Goal: Information Seeking & Learning: Learn about a topic

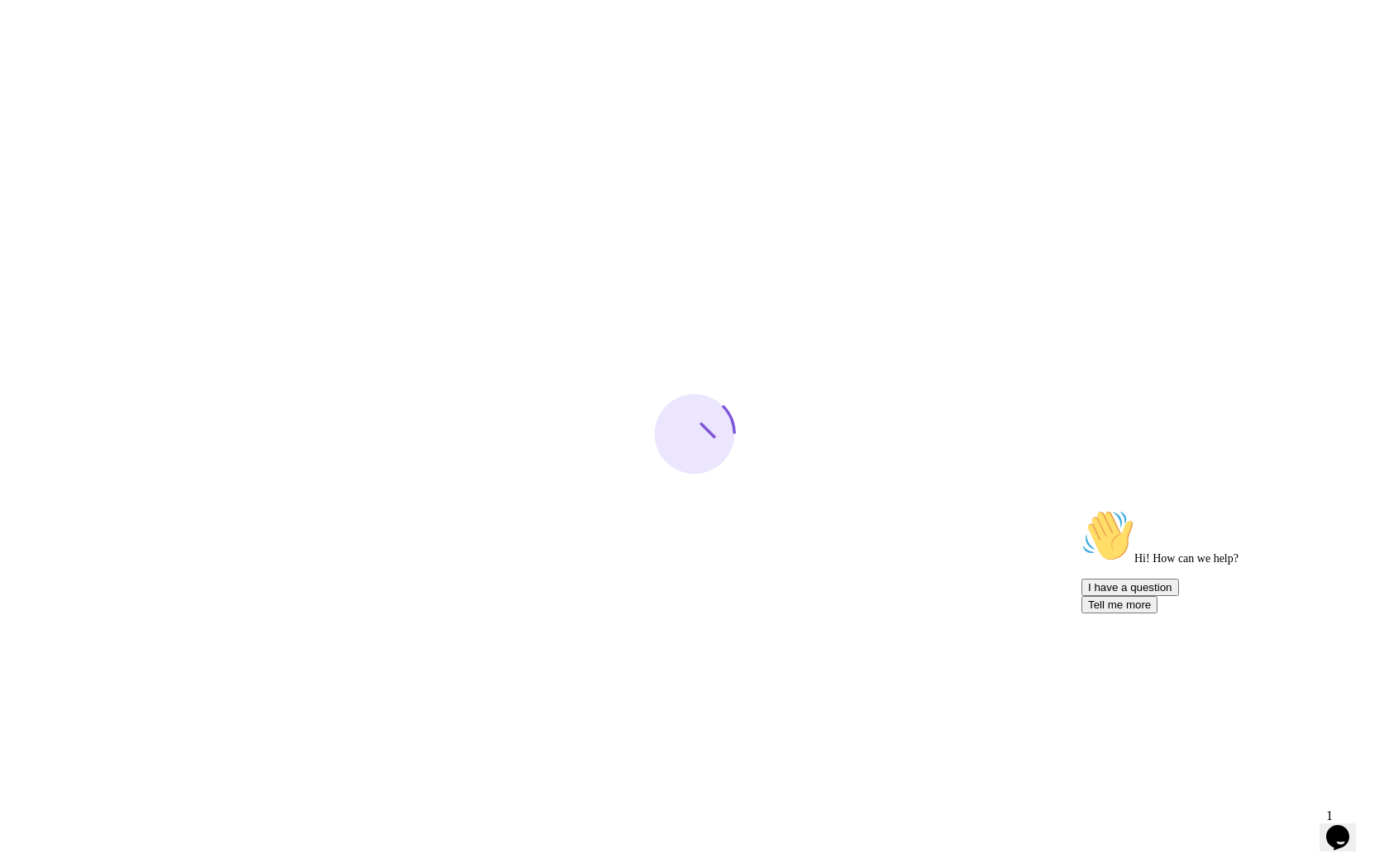
click at [1082, 509] on icon "Chat attention grabber" at bounding box center [1082, 509] width 0 height 0
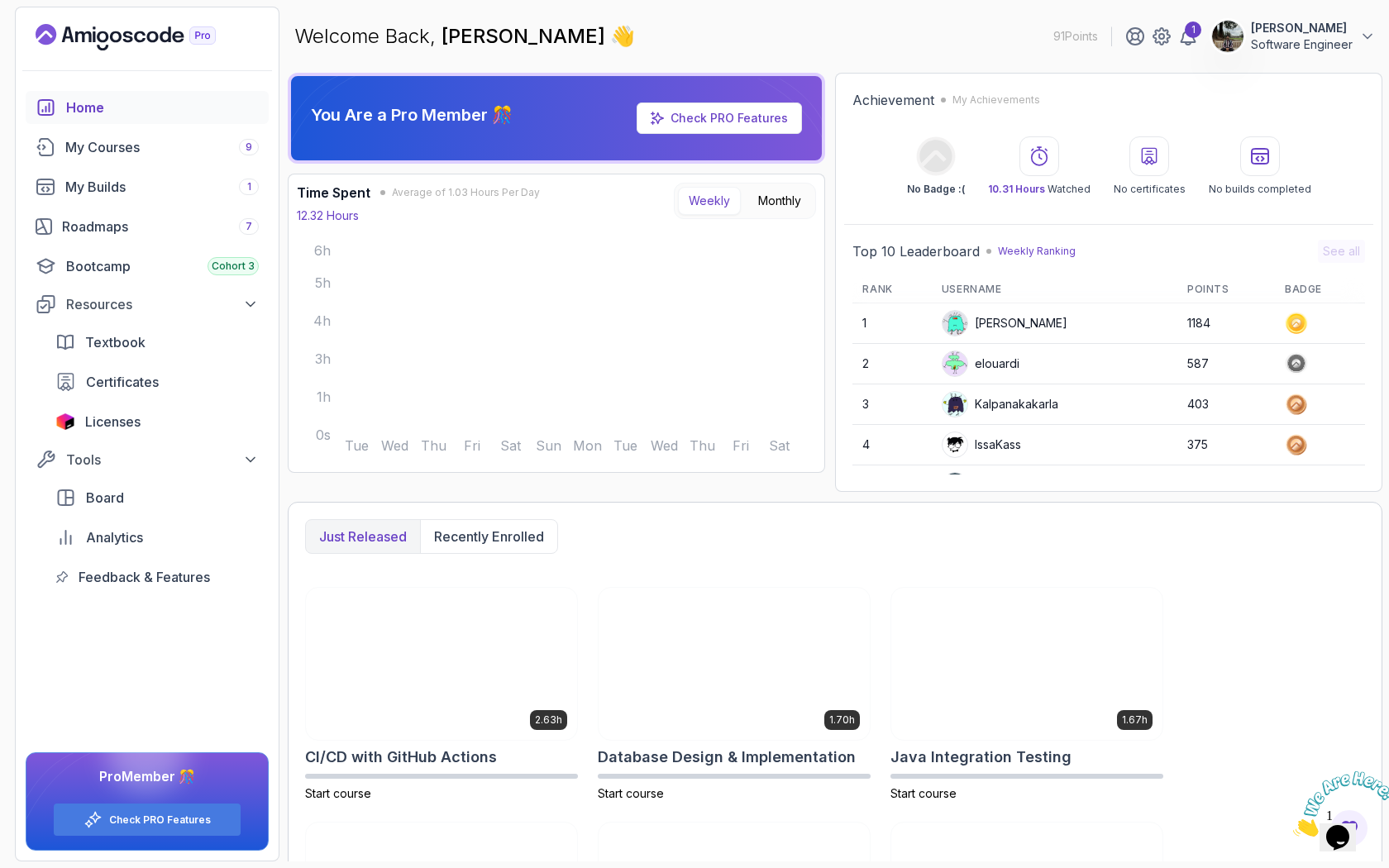
scroll to position [426, 0]
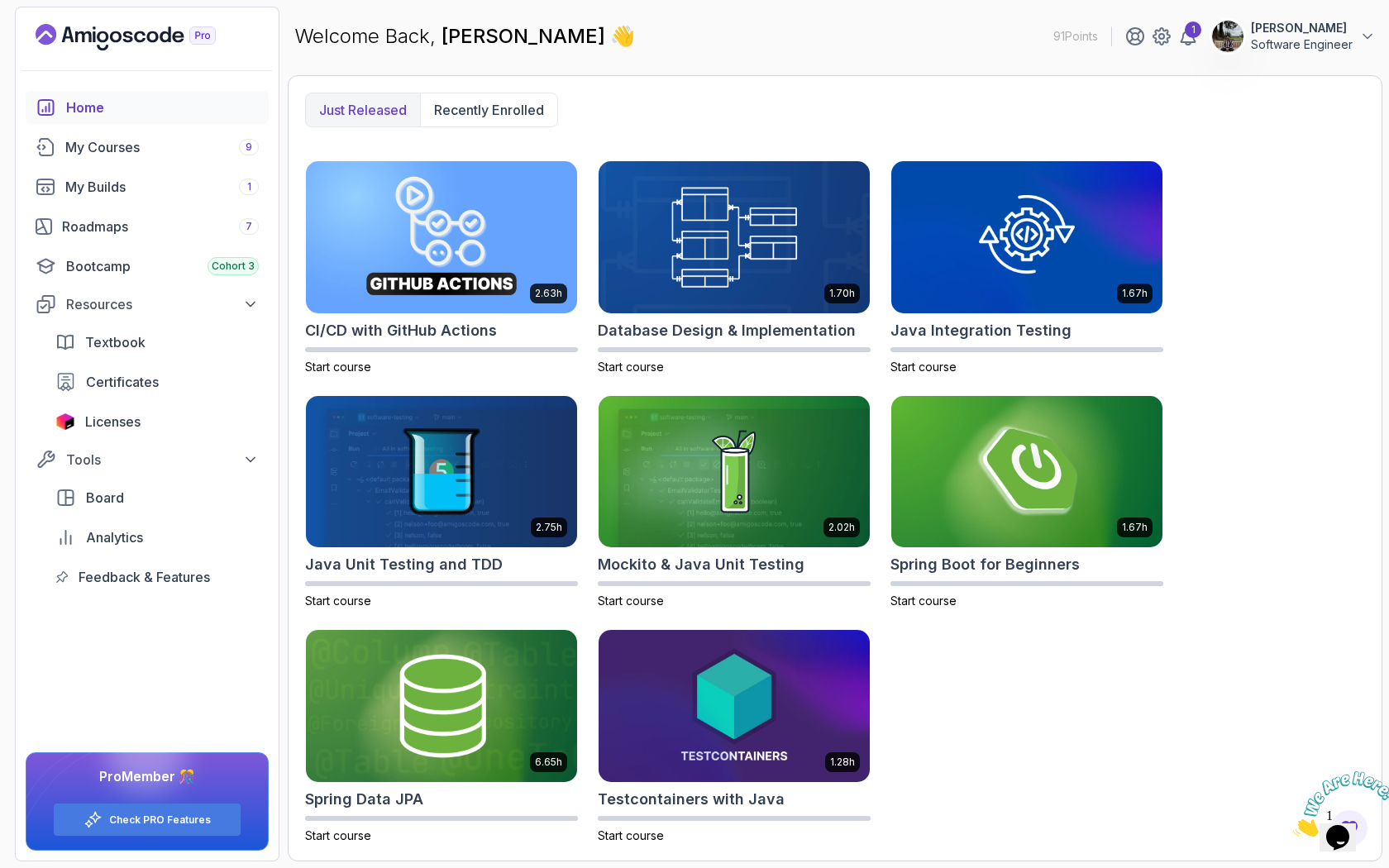
click at [985, 691] on div "2.63h CI/CD with GitHub Actions Start course 1.70h Database Design & Implementa…" at bounding box center [835, 502] width 1060 height 684
click at [1189, 45] on icon at bounding box center [1188, 37] width 20 height 20
click at [1189, 43] on icon at bounding box center [1188, 37] width 20 height 20
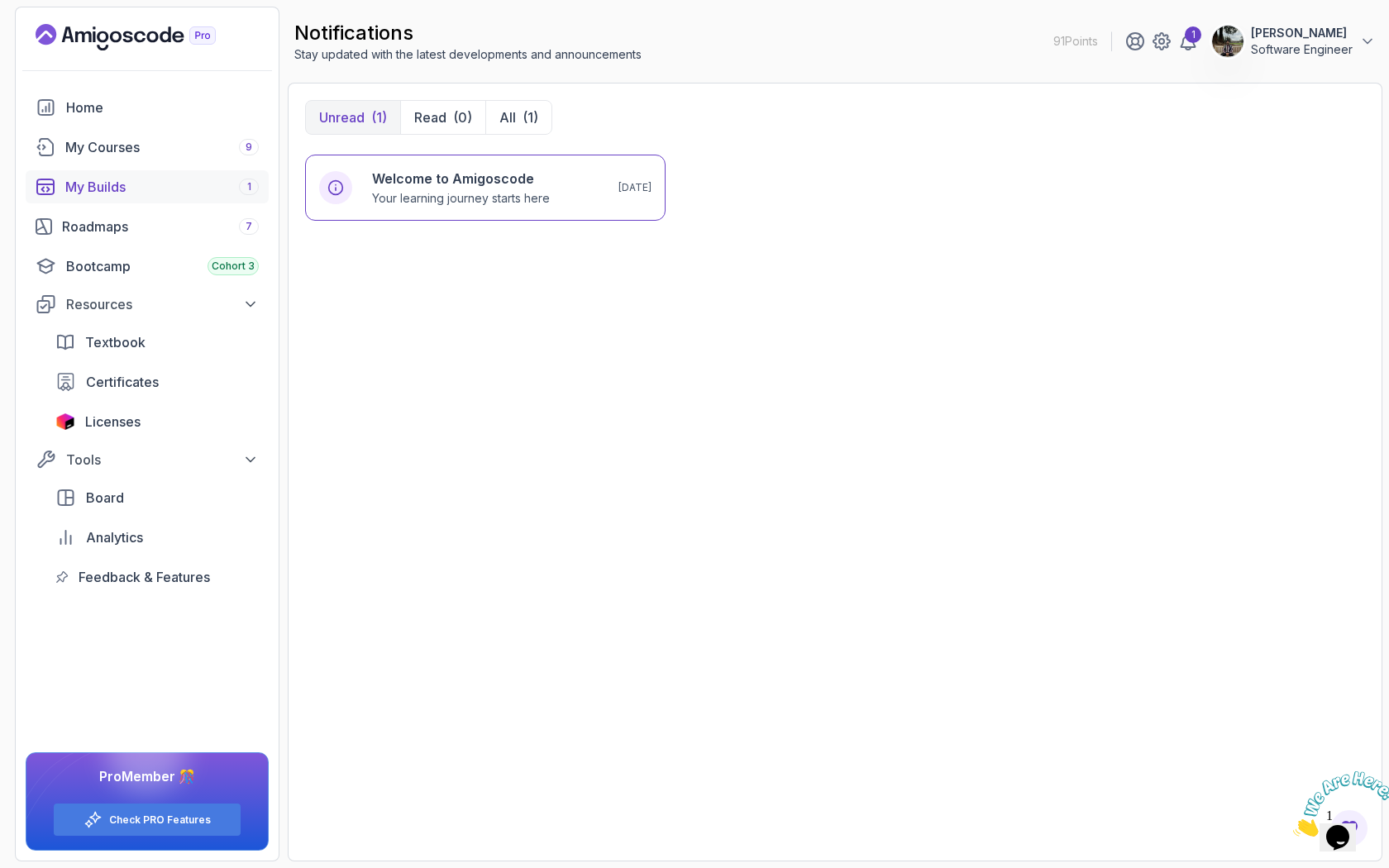
click at [104, 196] on div "My Builds 1" at bounding box center [162, 187] width 194 height 20
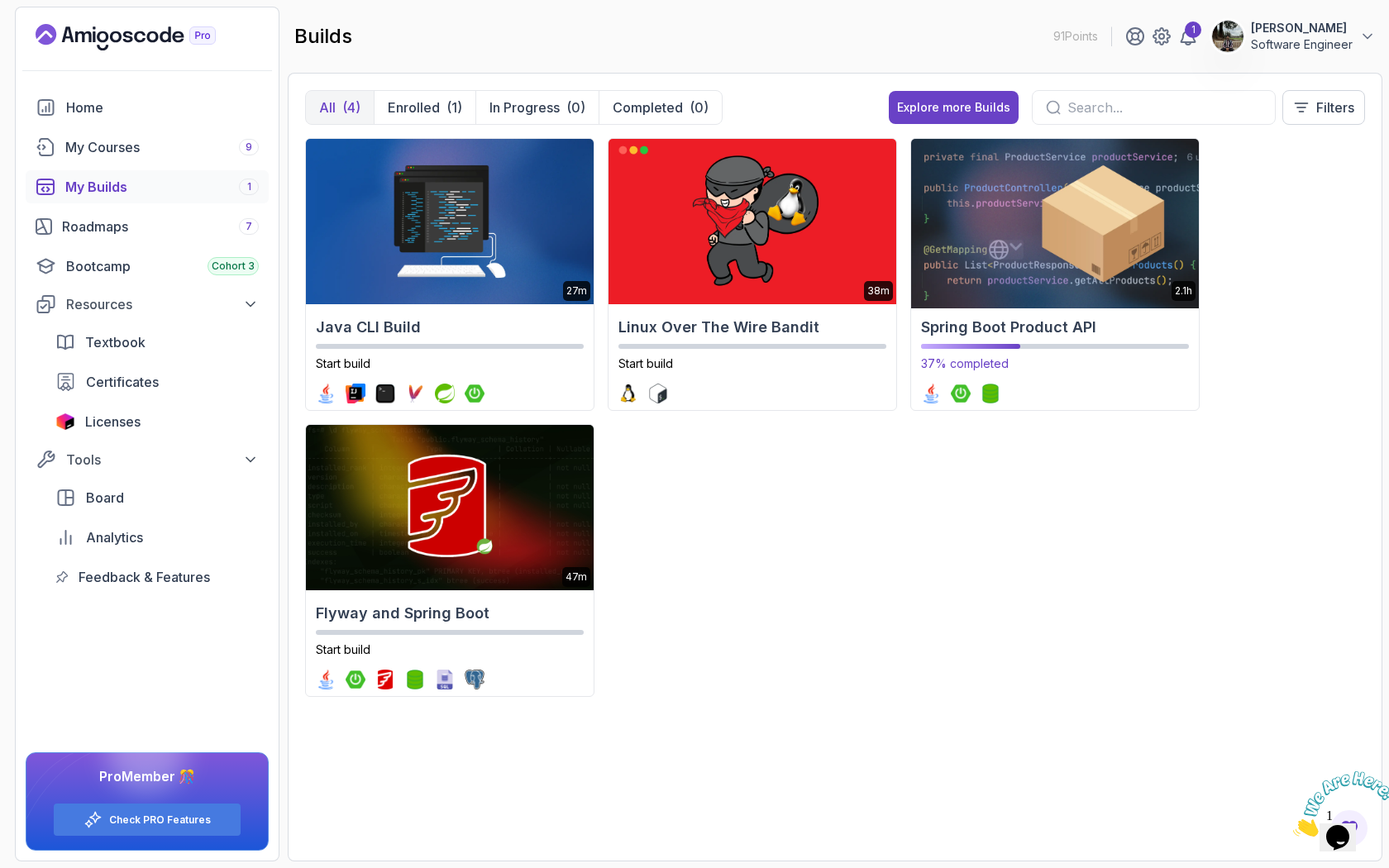
click at [980, 259] on img at bounding box center [1054, 221] width 302 height 174
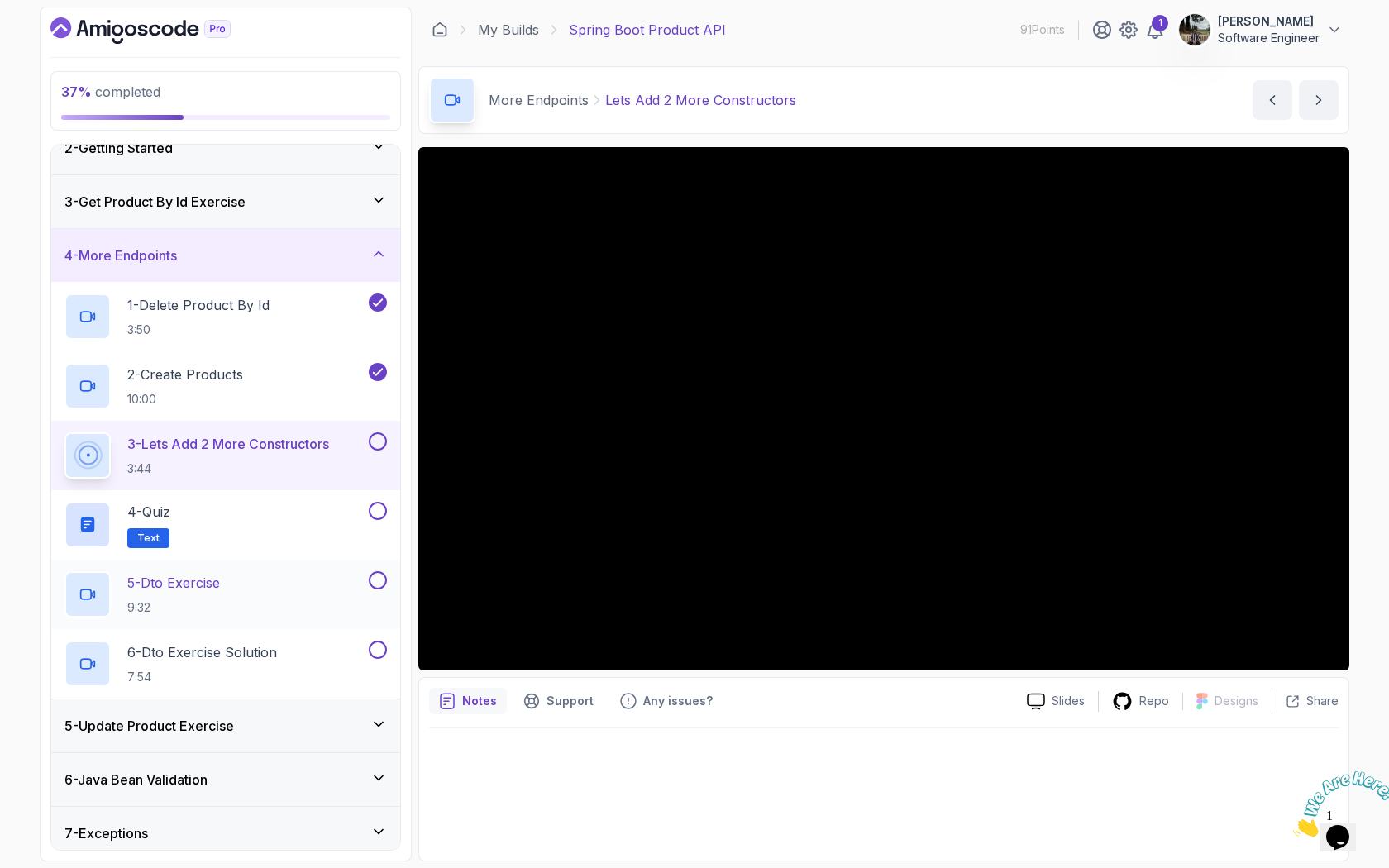
scroll to position [79, 0]
click at [272, 719] on div "5 - Update Product Exercise" at bounding box center [225, 724] width 322 height 20
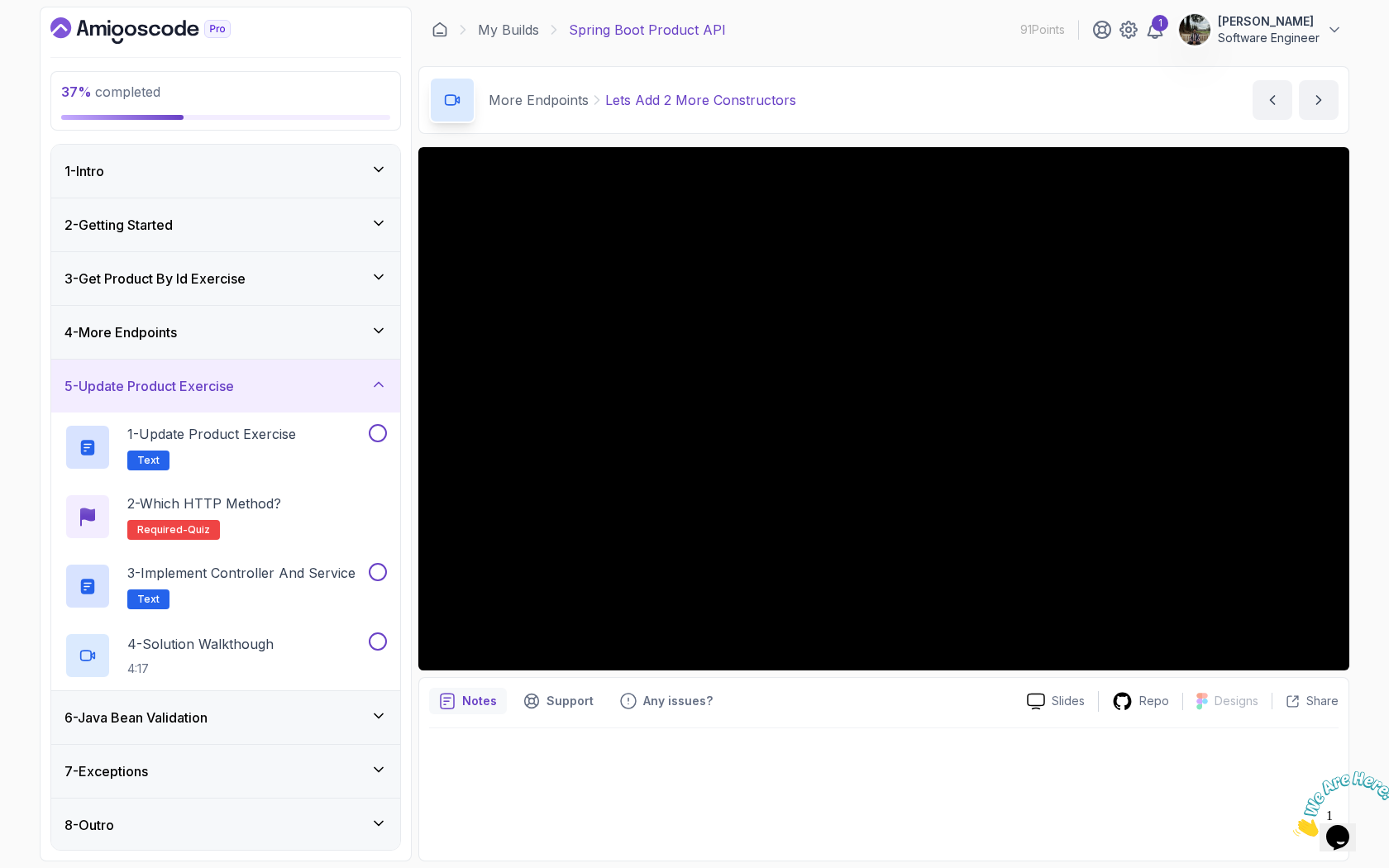
scroll to position [2, 0]
click at [224, 341] on div "4 - More Endpoints" at bounding box center [225, 331] width 349 height 53
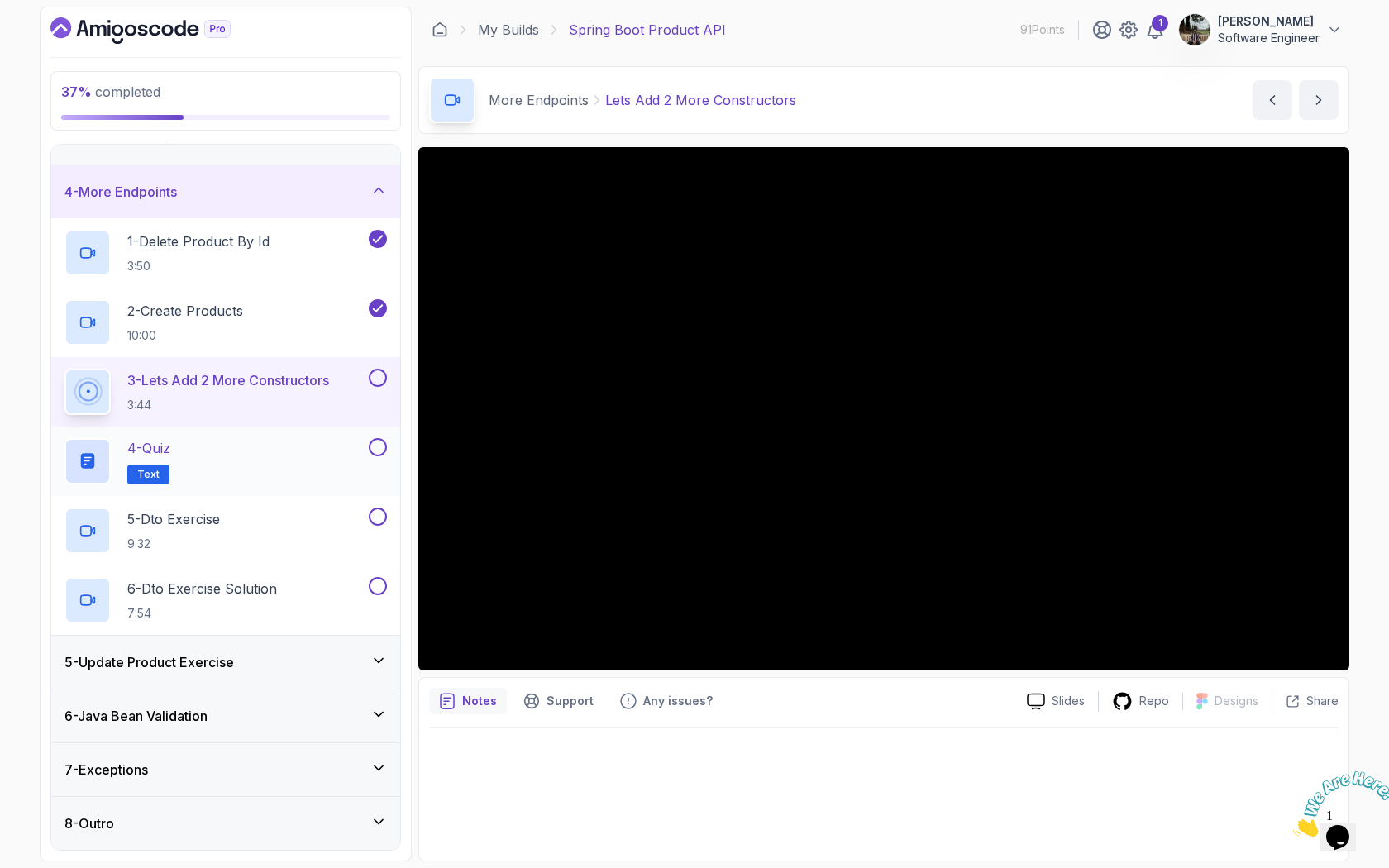
scroll to position [133, 0]
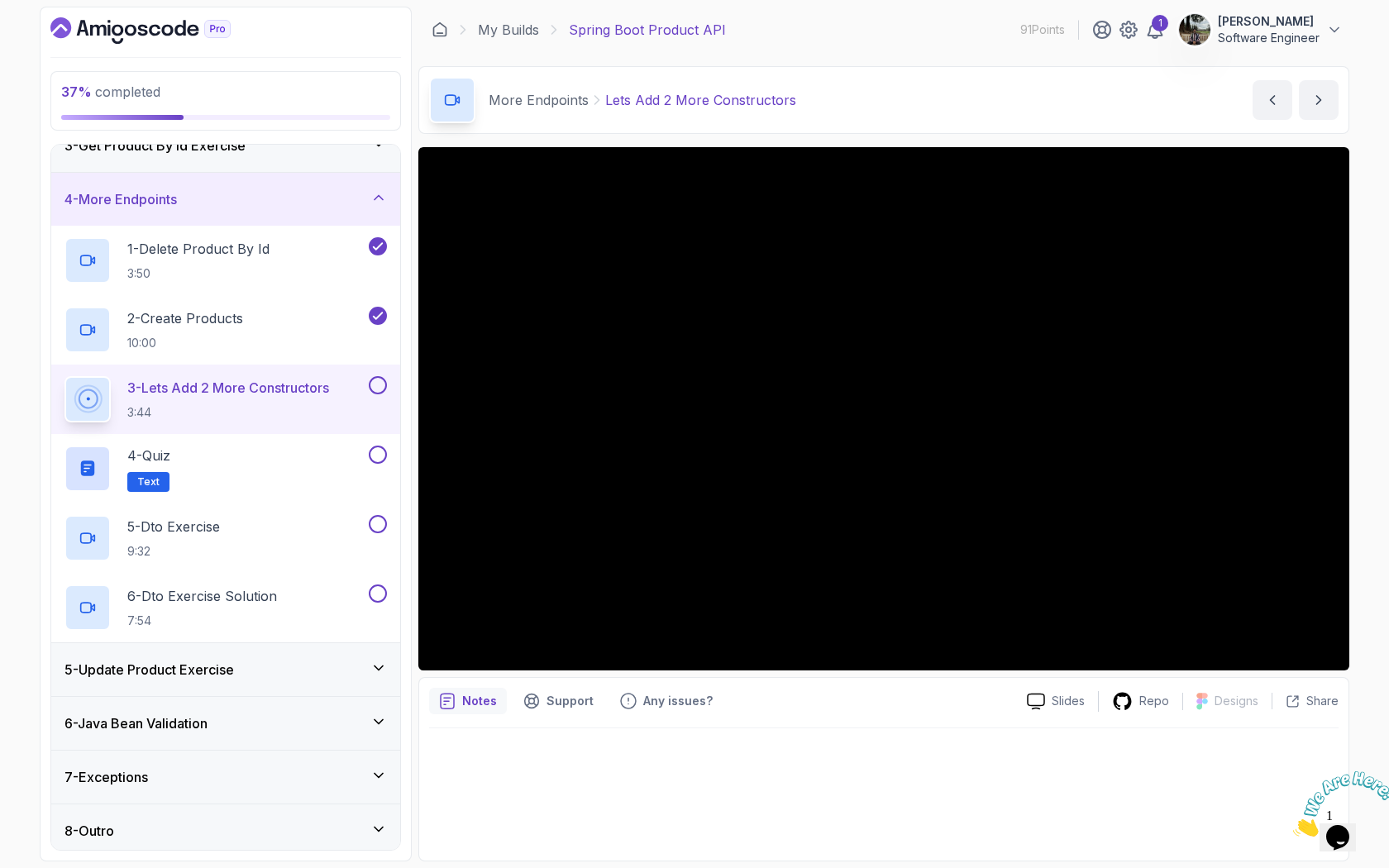
click at [224, 665] on h3 "5 - Update Product Exercise" at bounding box center [148, 669] width 169 height 20
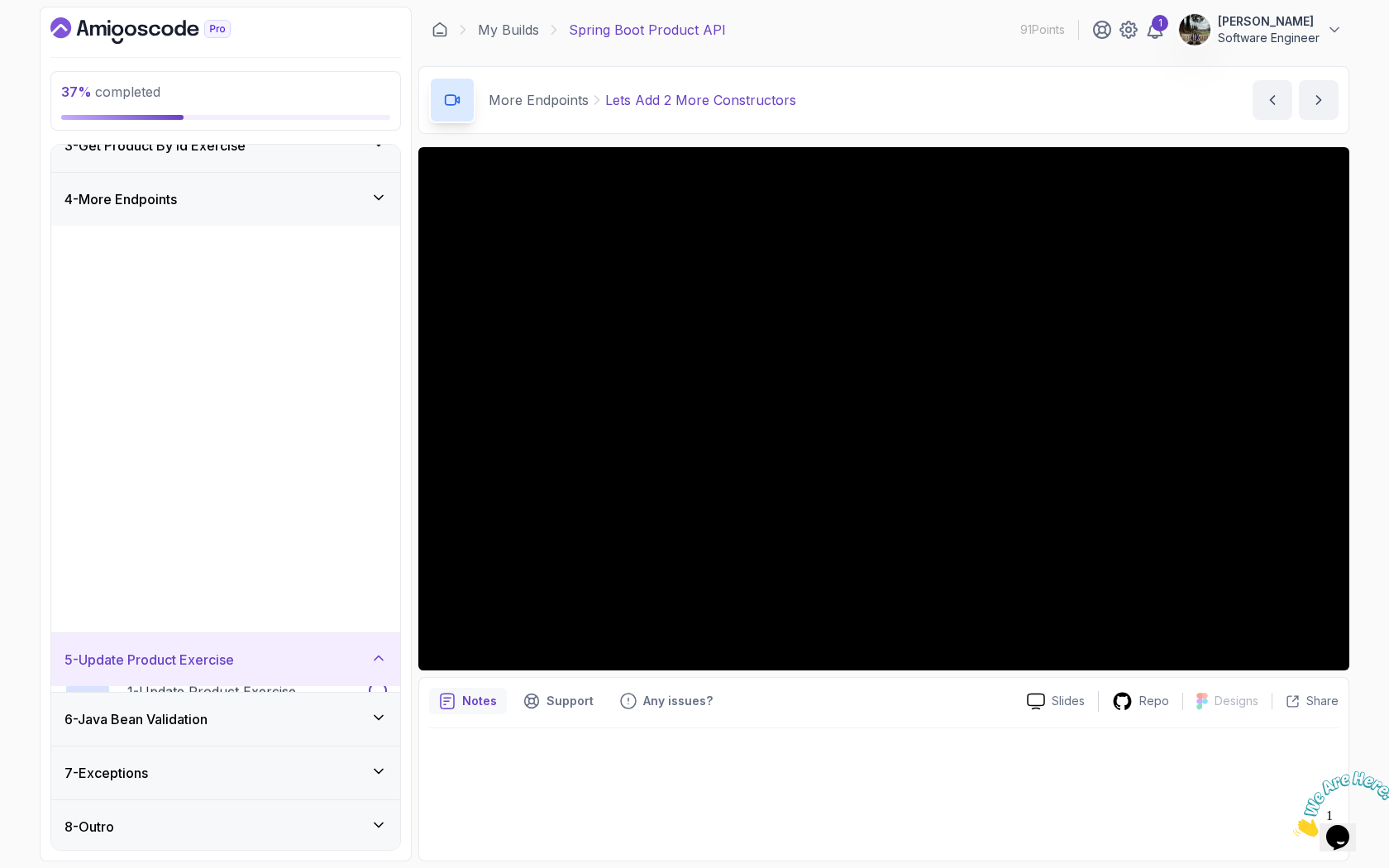
scroll to position [0, 0]
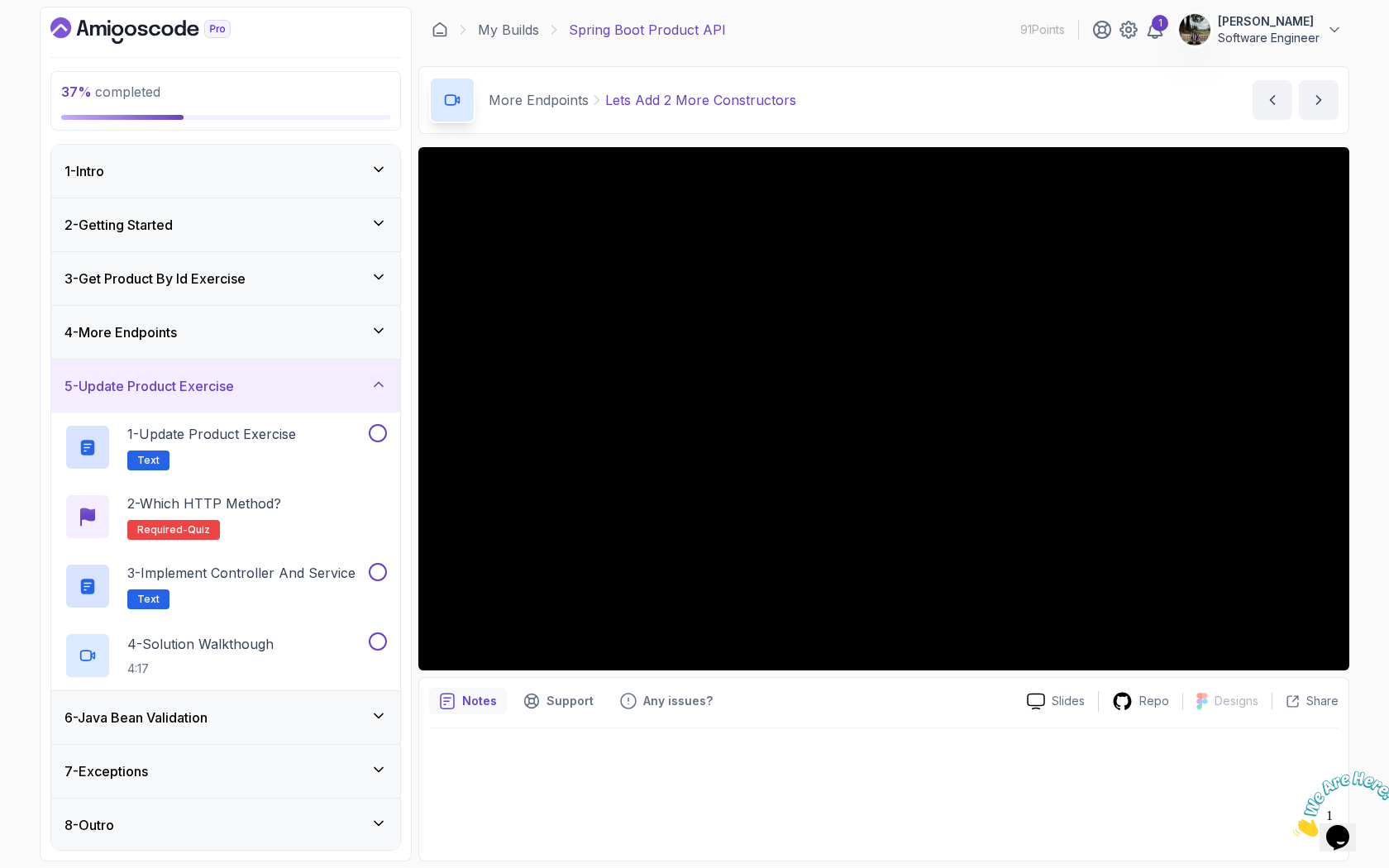
click at [216, 342] on div "4 - More Endpoints" at bounding box center [225, 332] width 349 height 53
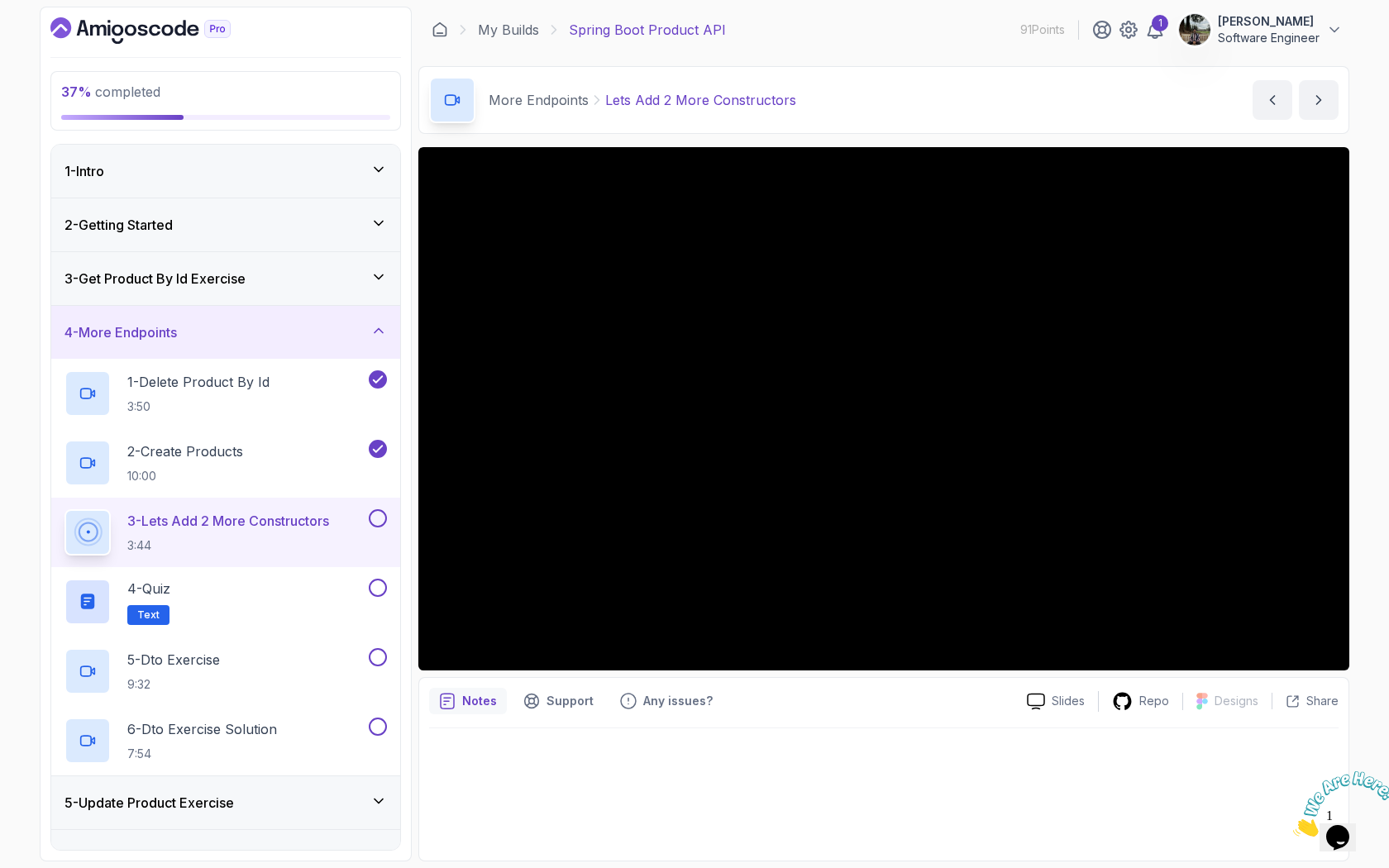
click at [225, 288] on h3 "3 - Get Product By Id Exercise" at bounding box center [154, 279] width 181 height 20
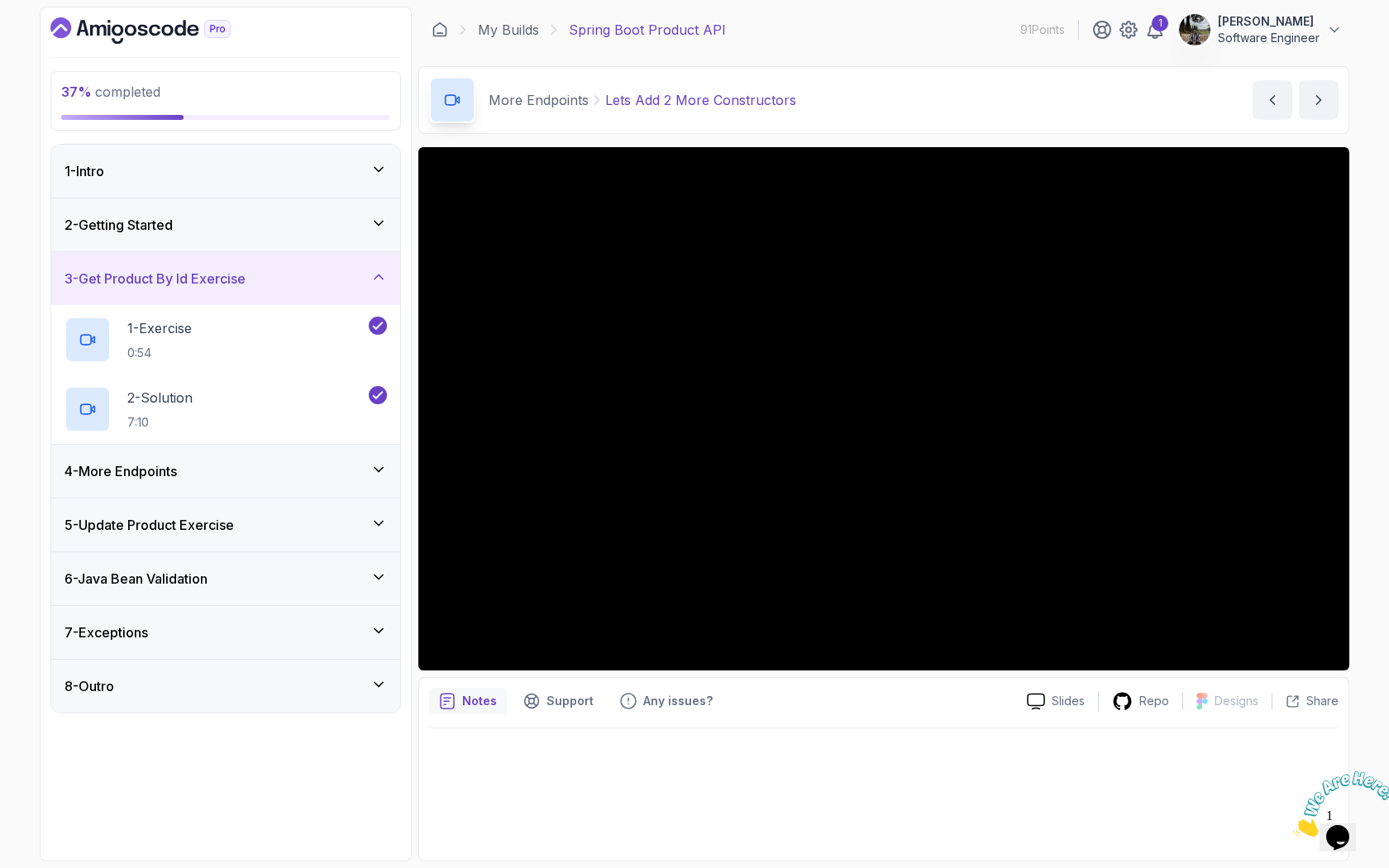
click at [233, 248] on div "2 - Getting Started" at bounding box center [225, 225] width 349 height 53
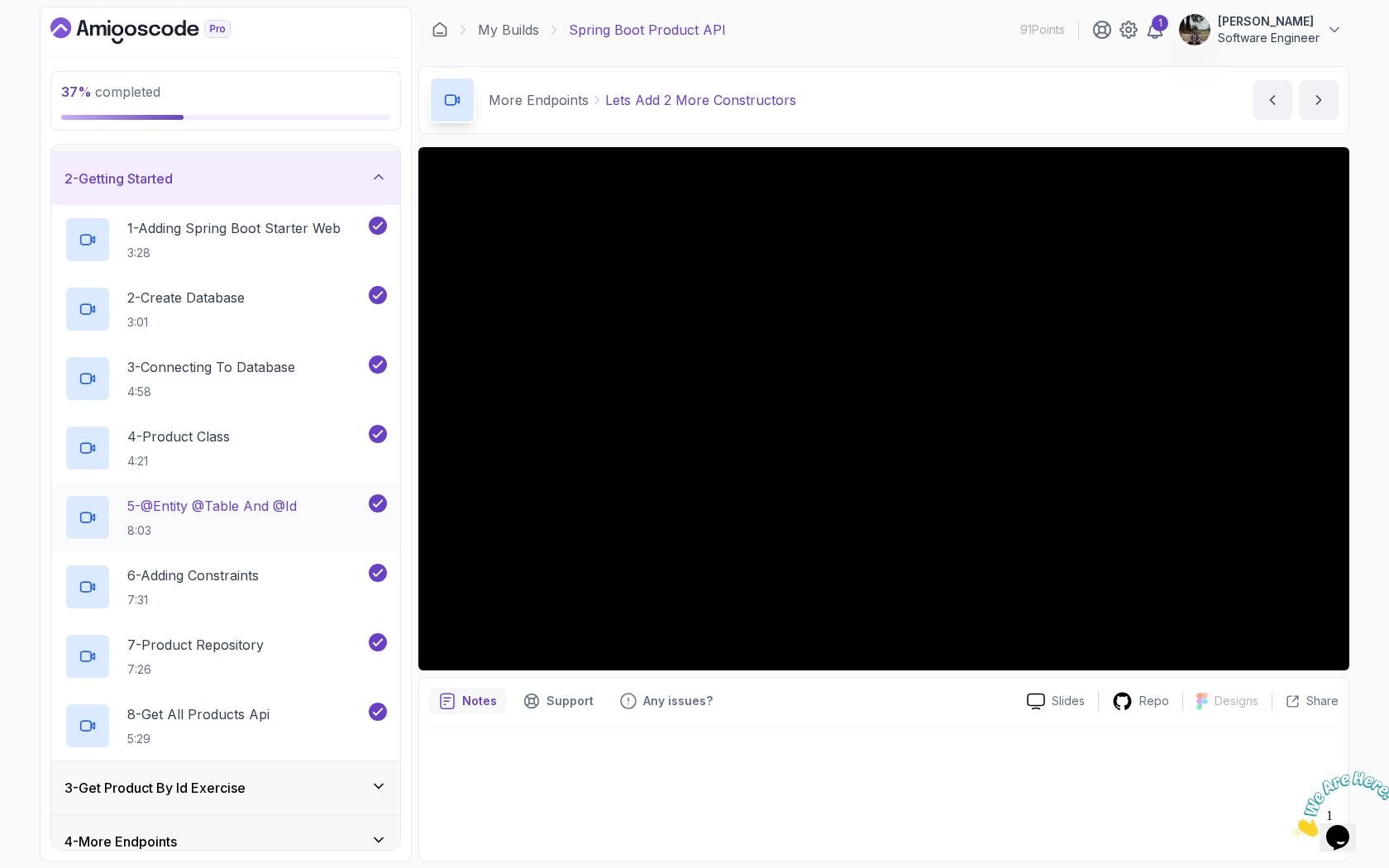
scroll to position [48, 0]
click at [210, 442] on p "4 - Product Class" at bounding box center [179, 434] width 103 height 20
